Goal: Navigation & Orientation: Understand site structure

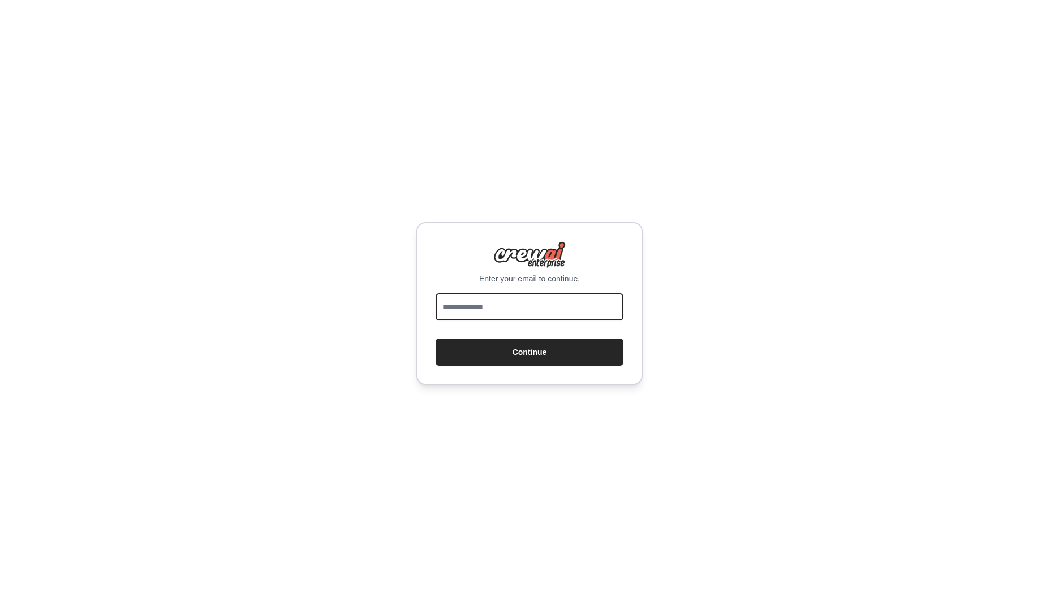
click at [502, 314] on input "email" at bounding box center [530, 307] width 188 height 27
type input "**********"
click at [498, 359] on button "Continue" at bounding box center [530, 352] width 188 height 27
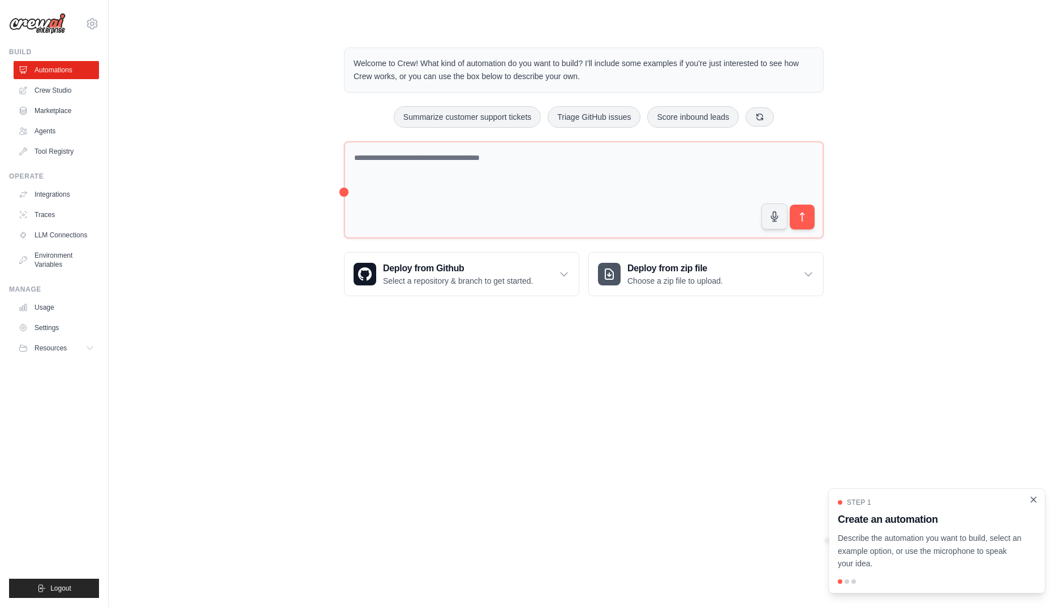
click at [1031, 501] on icon "Close walkthrough" at bounding box center [1033, 500] width 10 height 10
click at [52, 132] on link "Agents" at bounding box center [57, 131] width 85 height 18
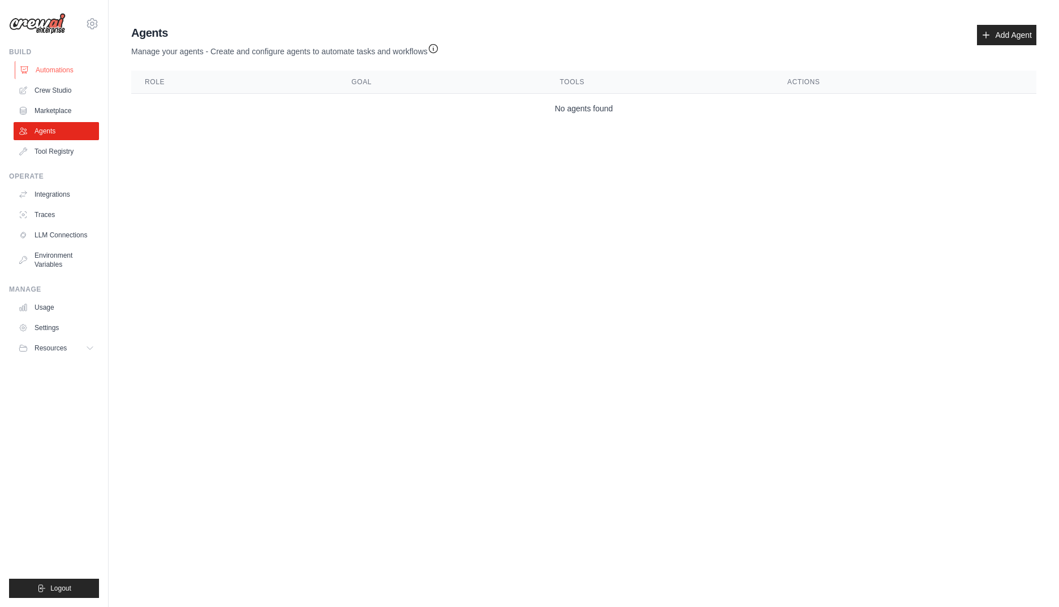
click at [71, 68] on link "Automations" at bounding box center [57, 70] width 85 height 18
